Goal: Check status: Check status

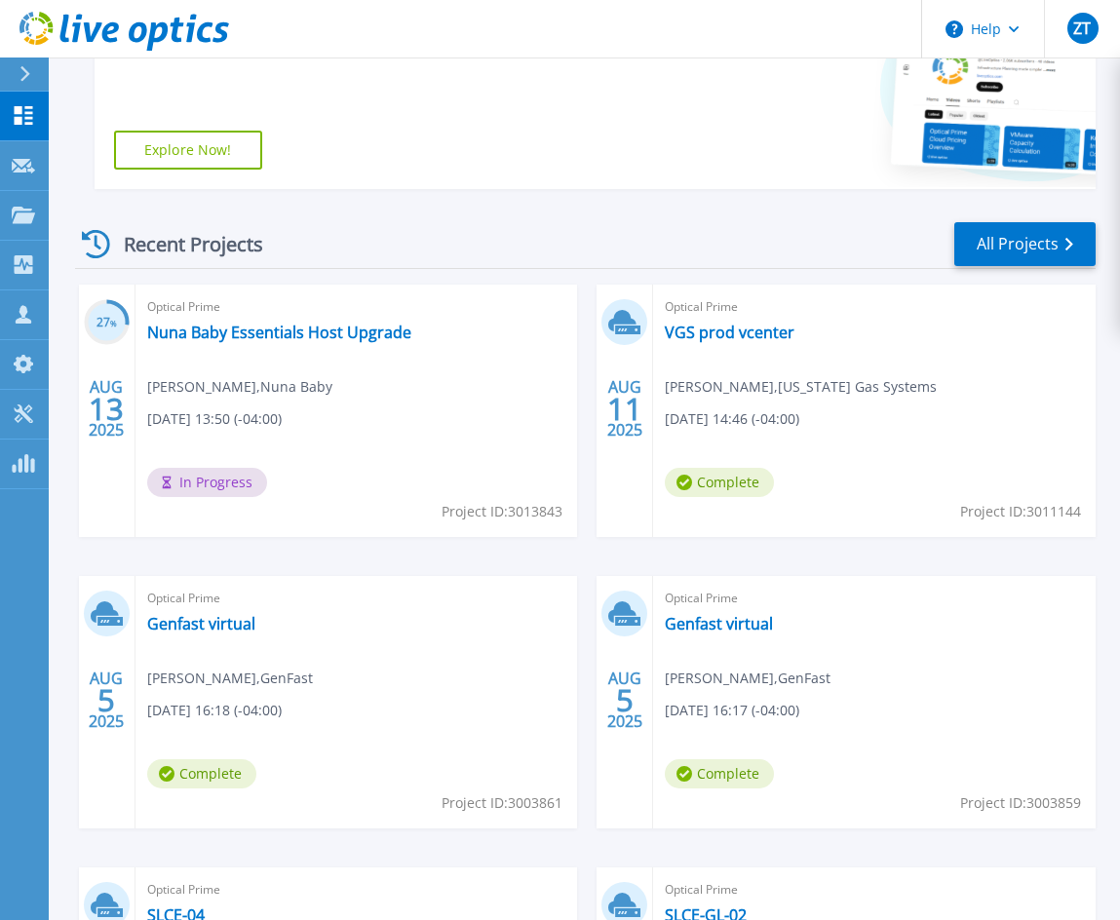
scroll to position [128, 0]
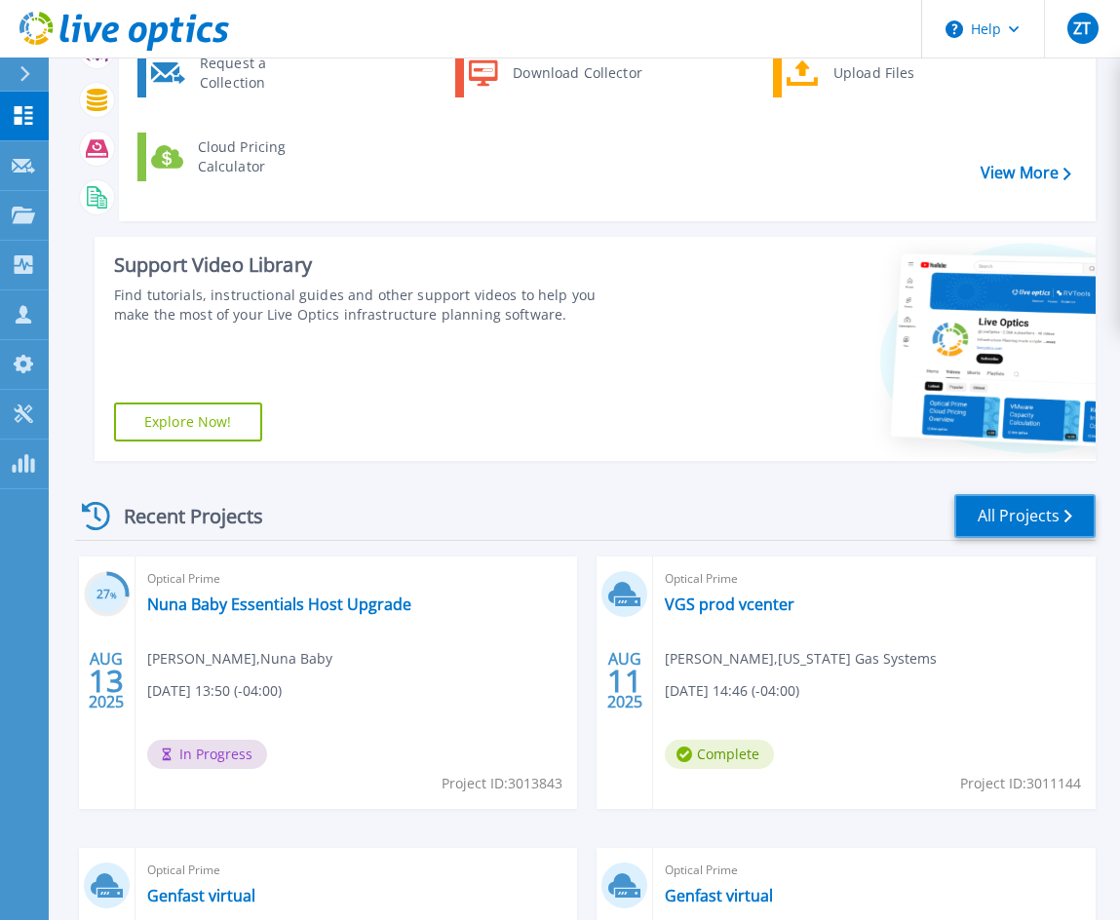
click at [996, 511] on link "All Projects" at bounding box center [1024, 516] width 141 height 44
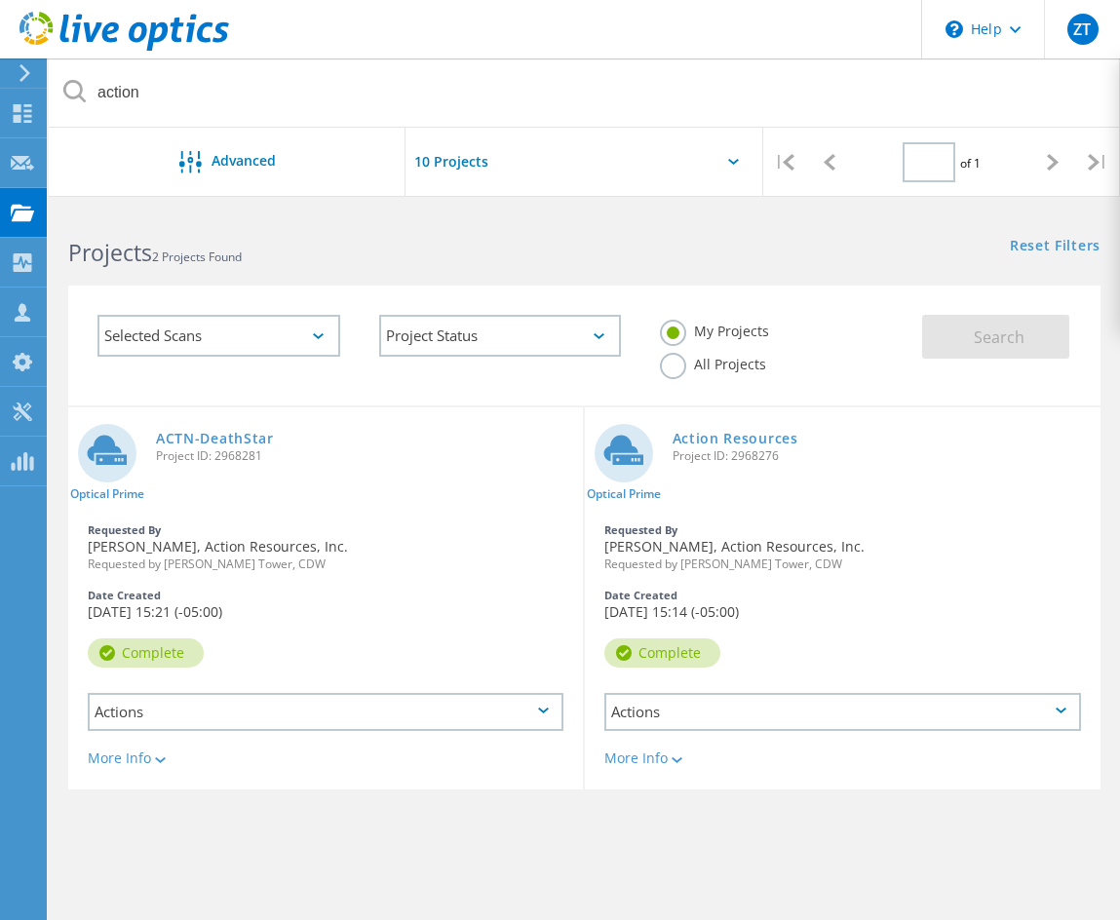
type input "1"
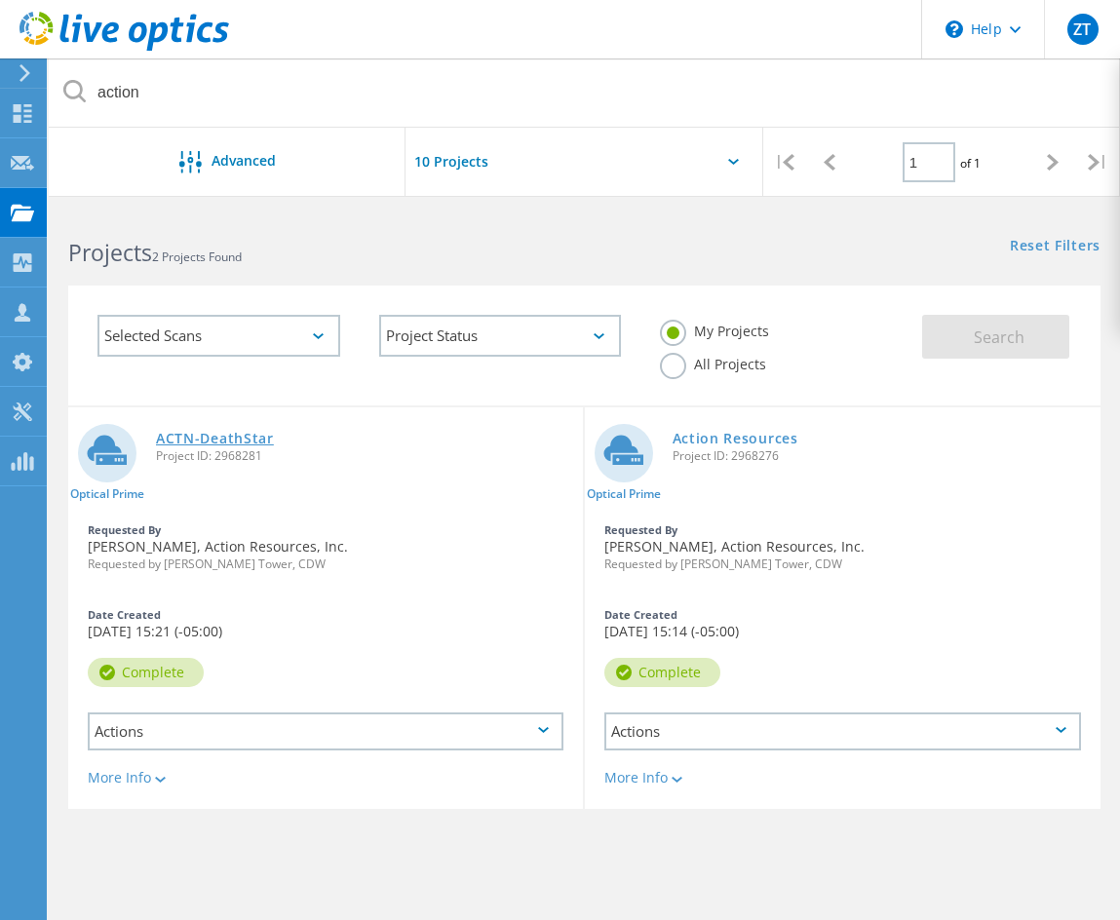
click at [232, 434] on link "ACTN-DeathStar" at bounding box center [215, 439] width 118 height 14
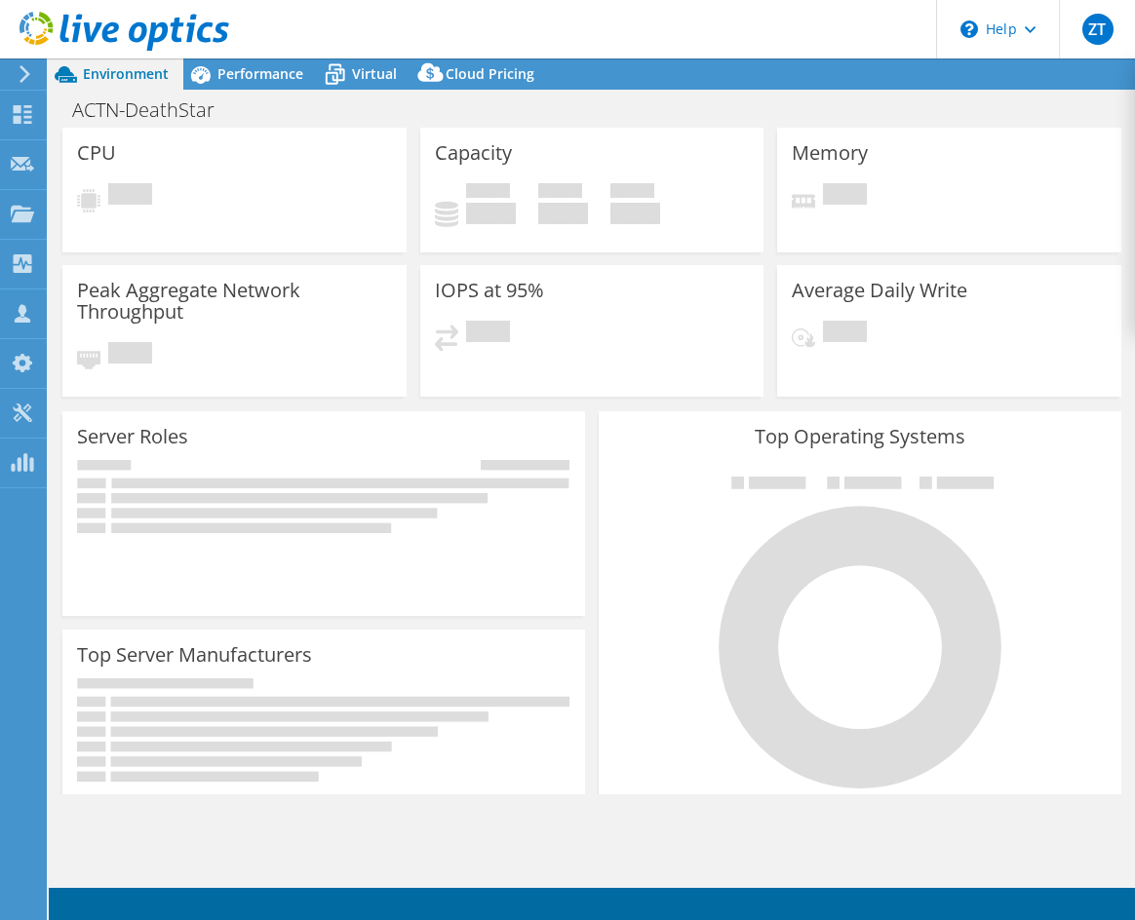
select select "USD"
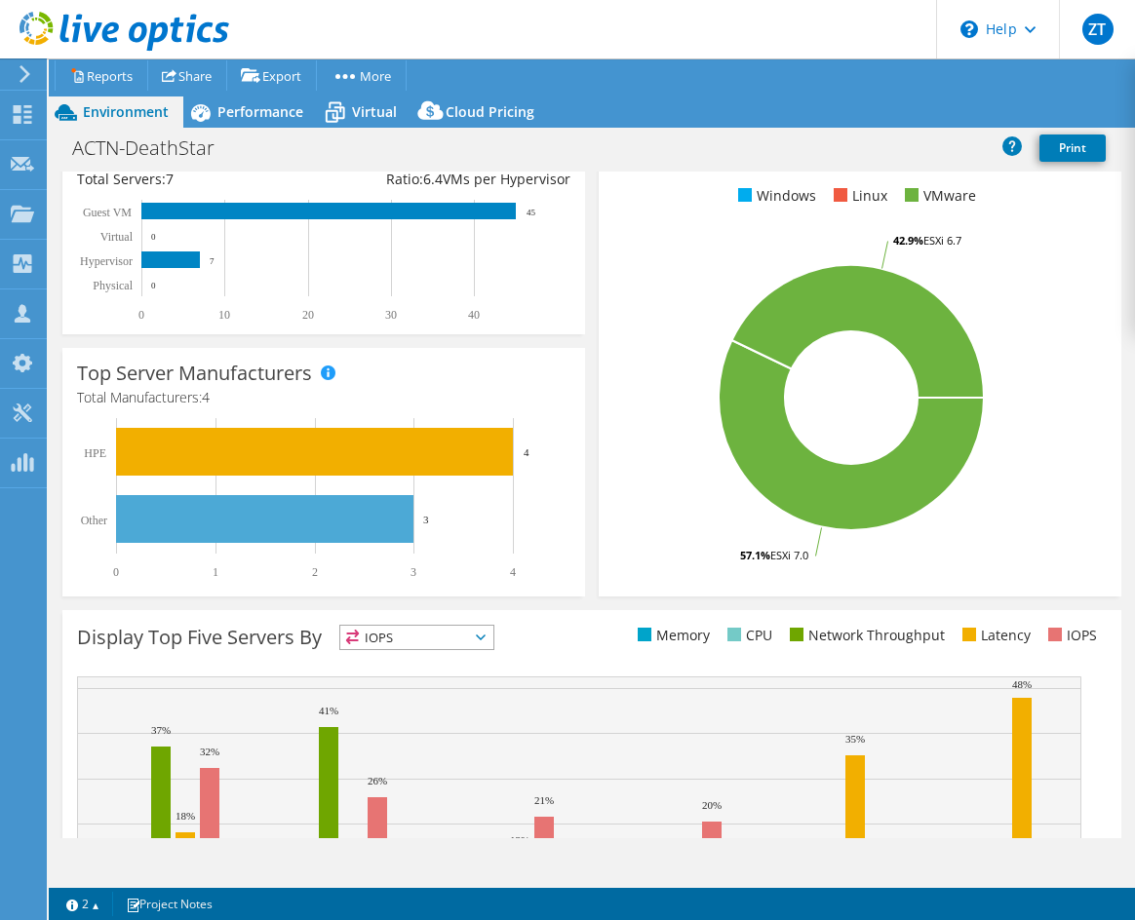
scroll to position [292, 0]
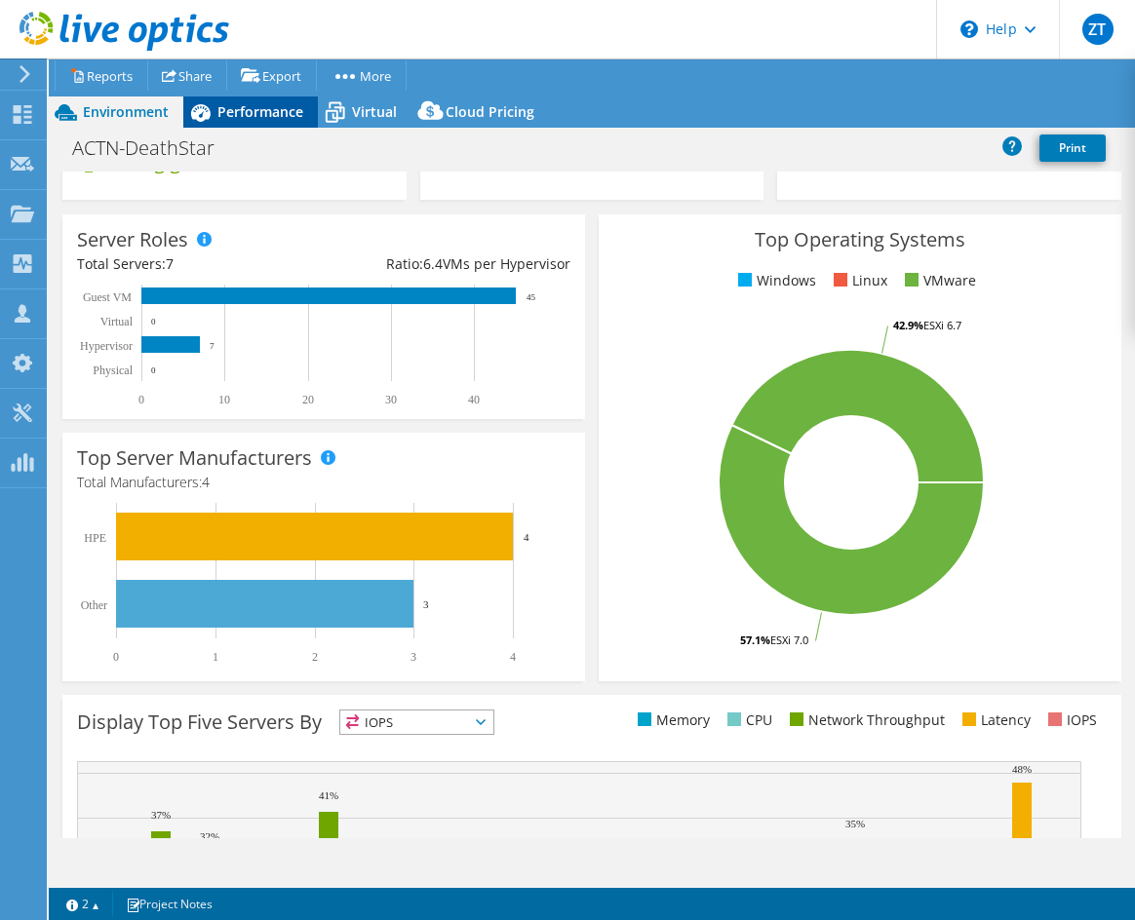
click at [233, 121] on div "Performance" at bounding box center [250, 112] width 135 height 31
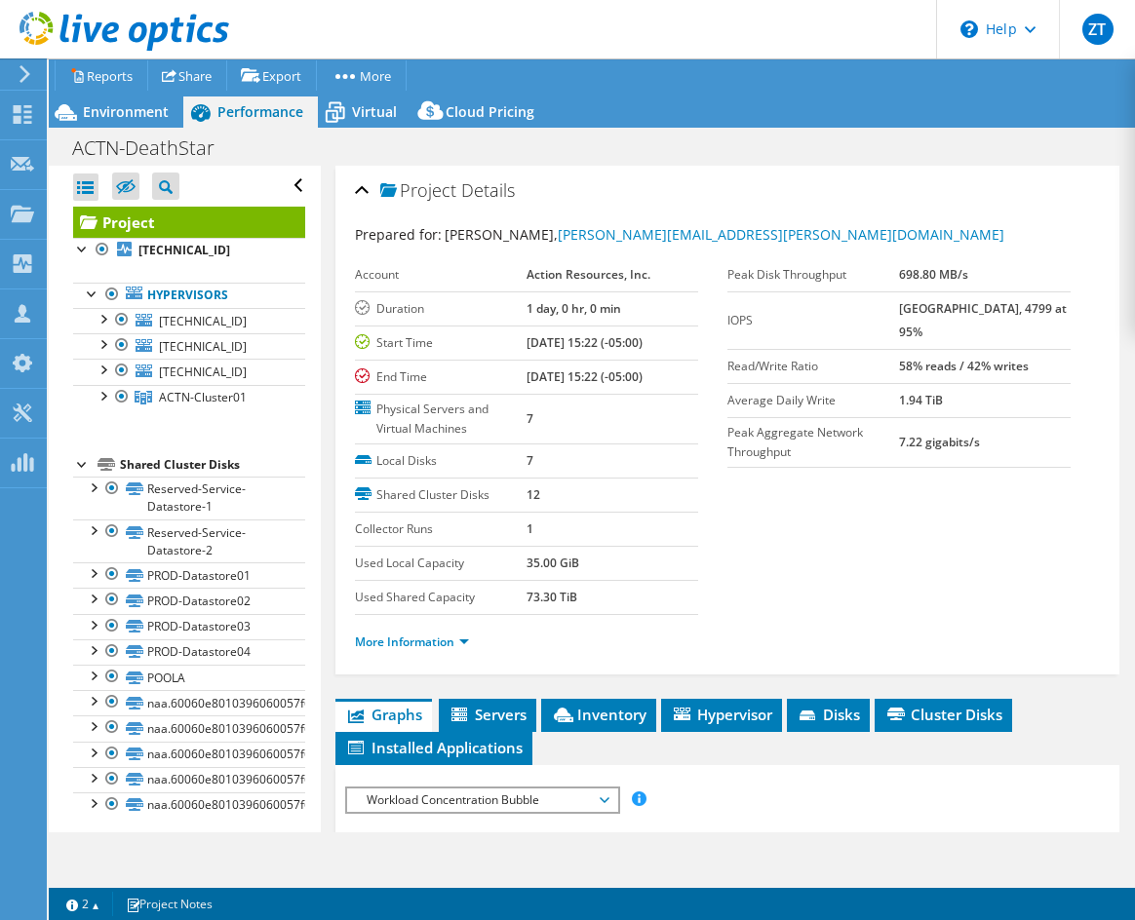
scroll to position [97, 0]
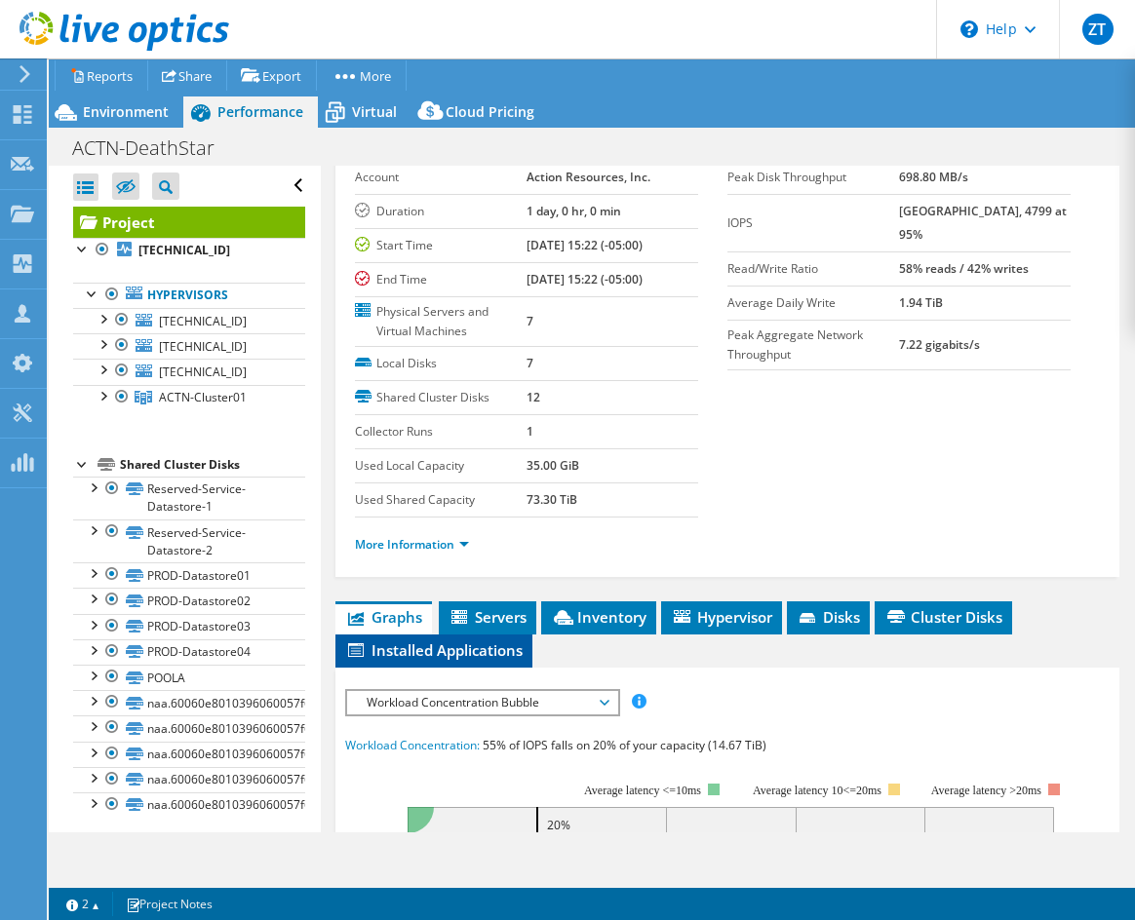
click at [477, 647] on span "Installed Applications" at bounding box center [433, 649] width 177 height 19
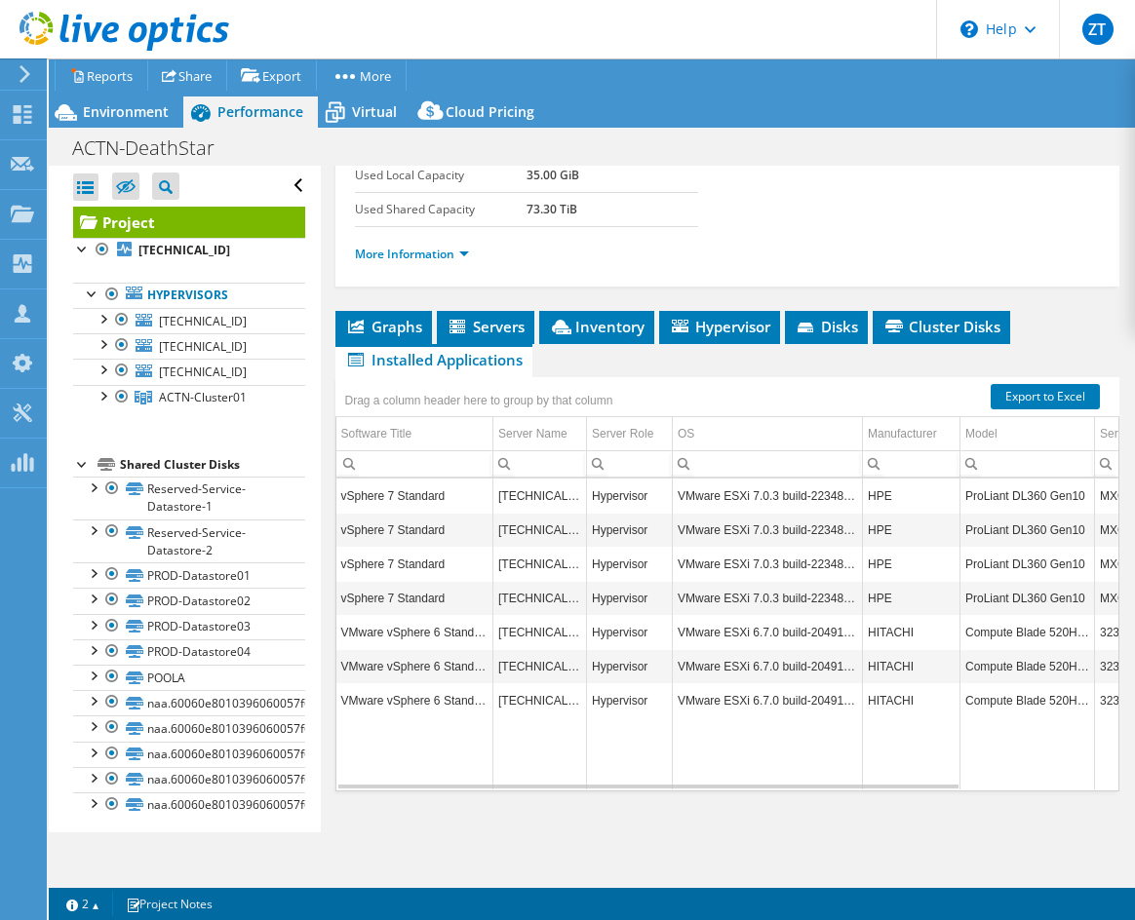
scroll to position [8, 0]
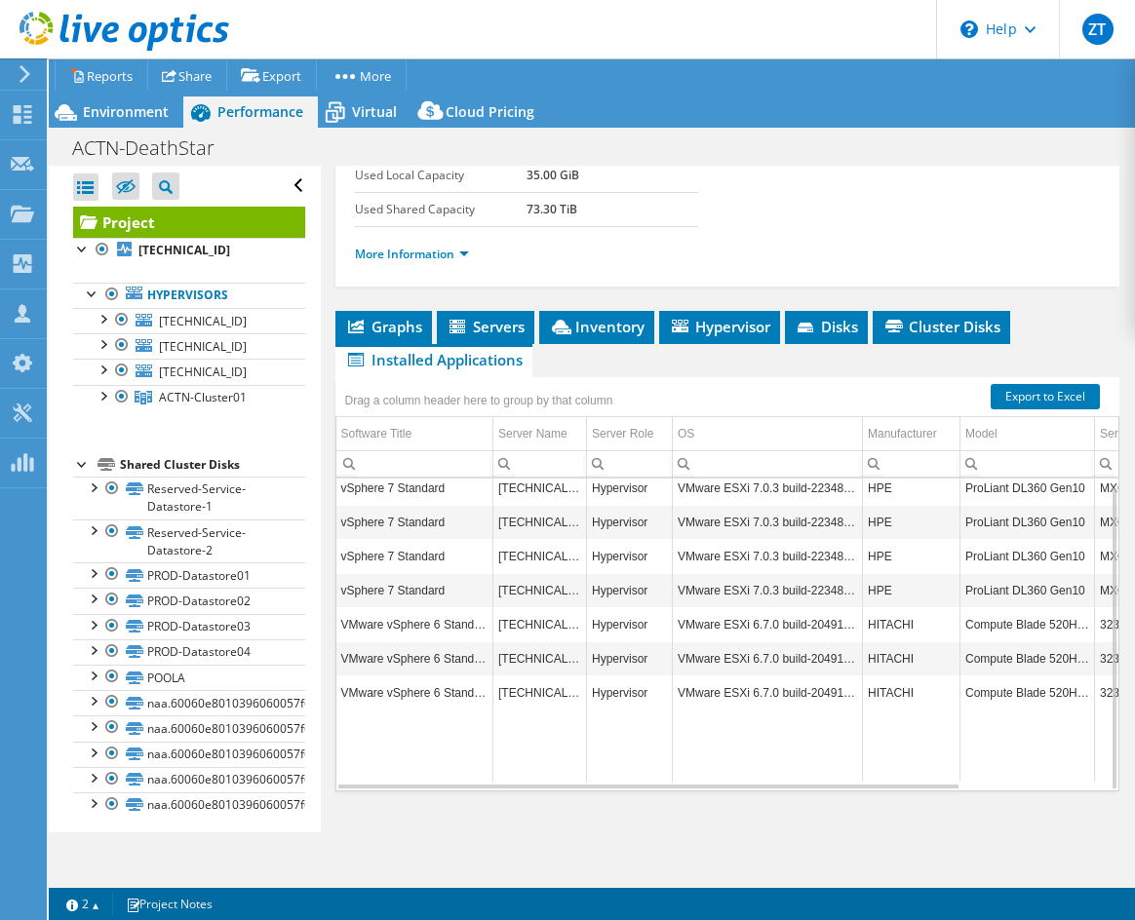
drag, startPoint x: 546, startPoint y: 570, endPoint x: 1051, endPoint y: 587, distance: 505.2
drag, startPoint x: 657, startPoint y: 615, endPoint x: 1085, endPoint y: 610, distance: 428.0
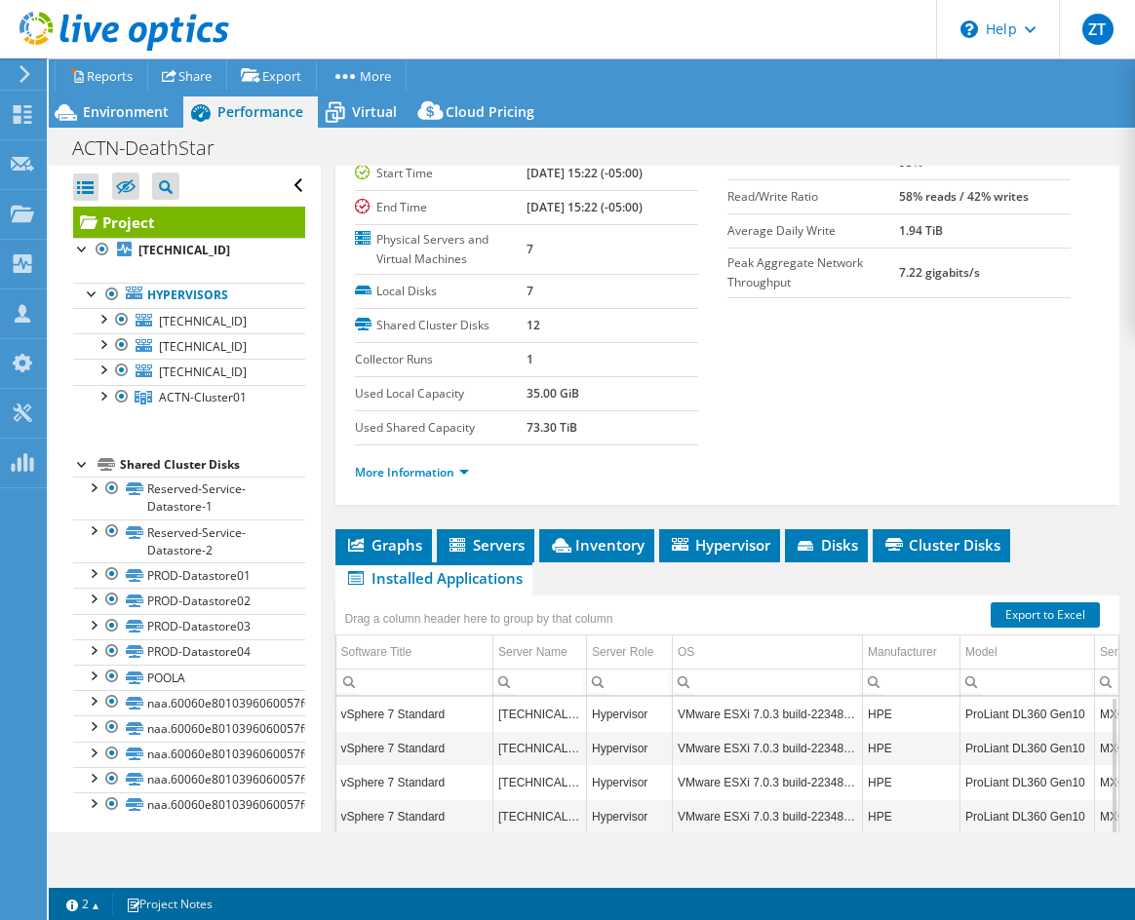
scroll to position [0, 0]
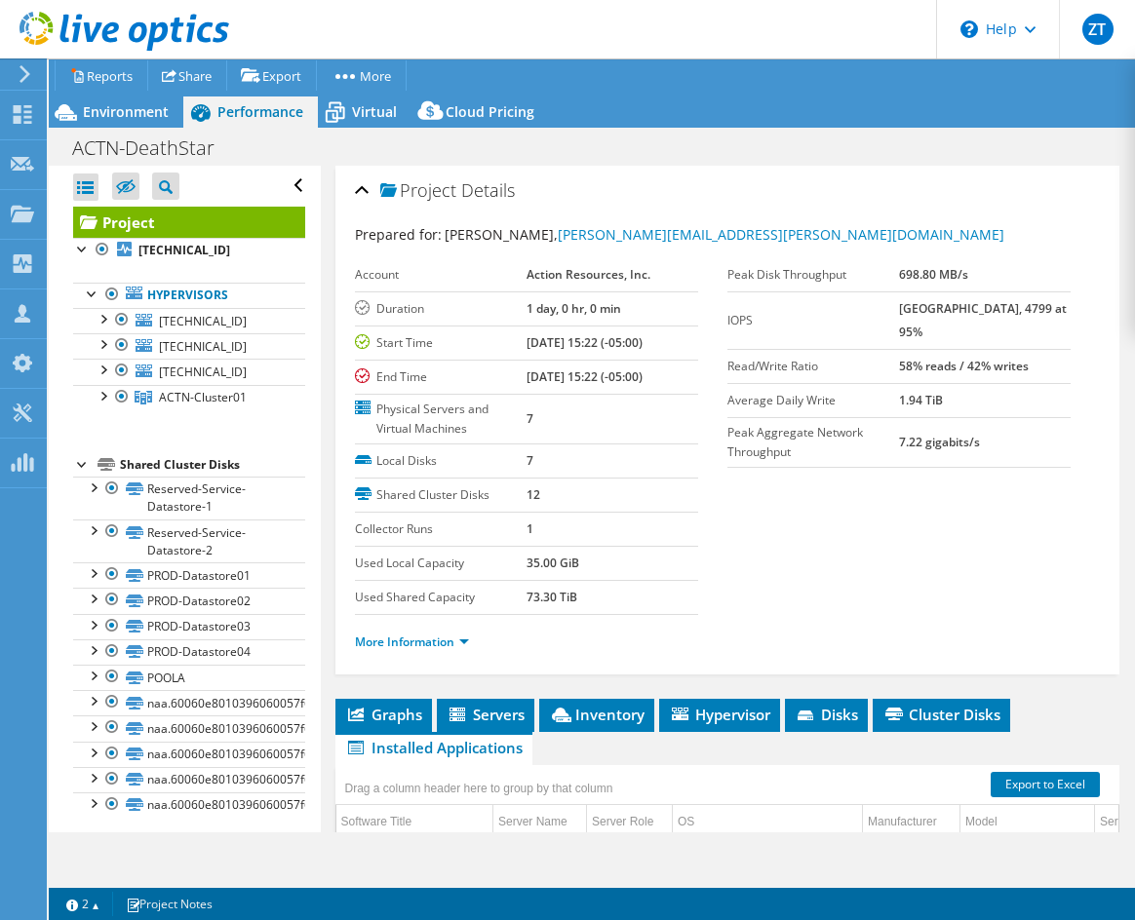
click at [726, 534] on section "Prepared for: Phillip Gillispie, phillip.gillispie@actn.com Account Action Reso…" at bounding box center [728, 447] width 746 height 446
